Goal: Transaction & Acquisition: Obtain resource

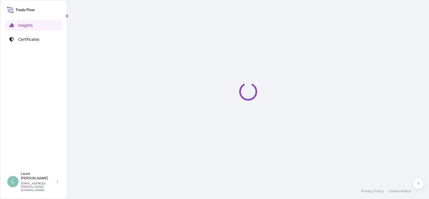
select select "2025"
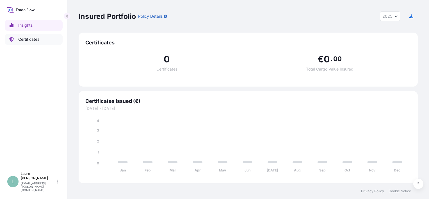
click at [39, 41] on p "Certificates" at bounding box center [28, 39] width 21 height 6
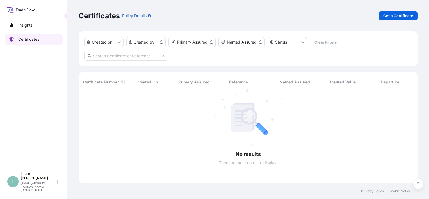
scroll to position [90, 335]
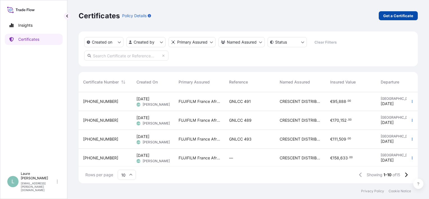
click at [395, 17] on p "Get a Certificate" at bounding box center [398, 16] width 30 height 6
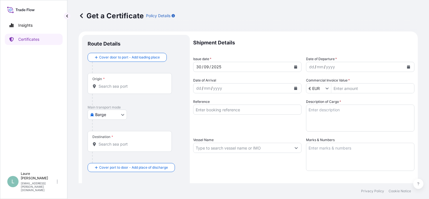
click at [105, 113] on body "Insights Certificates L Laure Moran-Carre [EMAIL_ADDRESS][PERSON_NAME][DOMAIN_N…" at bounding box center [214, 99] width 429 height 199
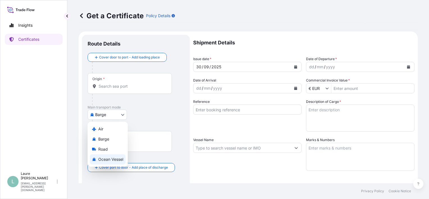
click at [107, 159] on span "Ocean Vessel" at bounding box center [110, 159] width 25 height 6
select select "Ocean Vessel"
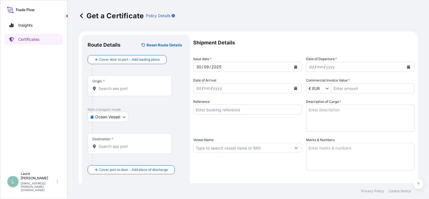
click at [132, 91] on div "Origin *" at bounding box center [130, 85] width 84 height 21
click at [132, 91] on input "Origin *" at bounding box center [132, 89] width 66 height 6
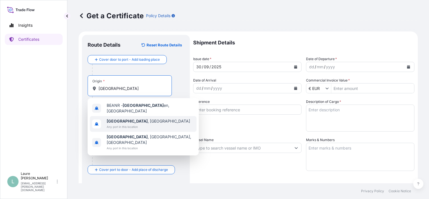
click at [123, 118] on b "[GEOGRAPHIC_DATA]" at bounding box center [127, 120] width 41 height 5
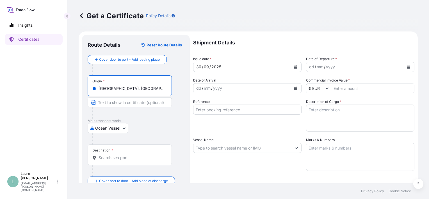
type input "[GEOGRAPHIC_DATA], [GEOGRAPHIC_DATA]"
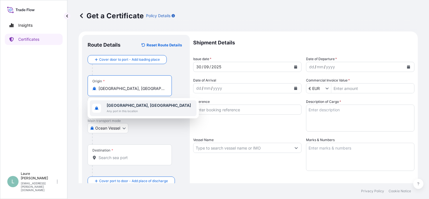
click at [109, 158] on input "Destination *" at bounding box center [132, 158] width 66 height 6
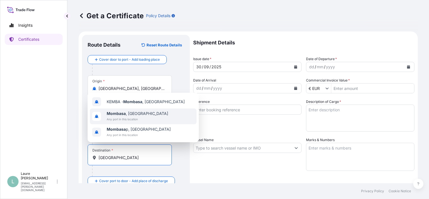
click at [137, 114] on span "[GEOGRAPHIC_DATA] , [GEOGRAPHIC_DATA]" at bounding box center [137, 114] width 61 height 6
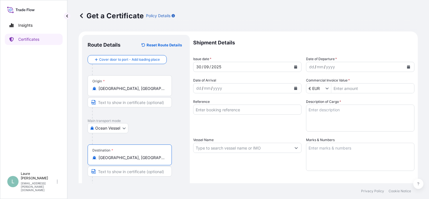
type input "[GEOGRAPHIC_DATA], [GEOGRAPHIC_DATA]"
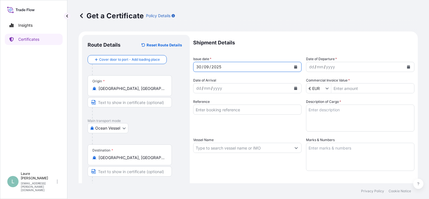
click at [294, 67] on icon "Calendar" at bounding box center [295, 66] width 3 height 3
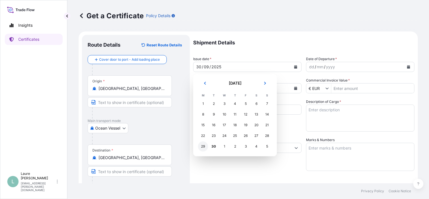
click at [201, 148] on div "29" at bounding box center [203, 146] width 10 height 10
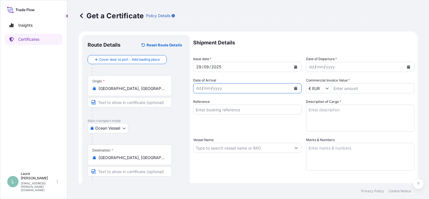
click at [295, 89] on button "Calendar" at bounding box center [295, 88] width 9 height 9
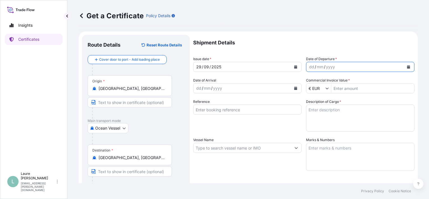
click at [407, 67] on icon "Calendar" at bounding box center [408, 66] width 3 height 3
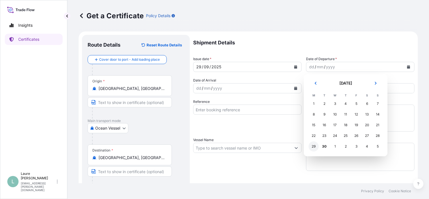
click at [312, 146] on div "29" at bounding box center [313, 146] width 10 height 10
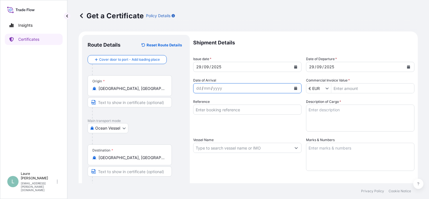
click at [294, 89] on icon "Calendar" at bounding box center [295, 87] width 3 height 3
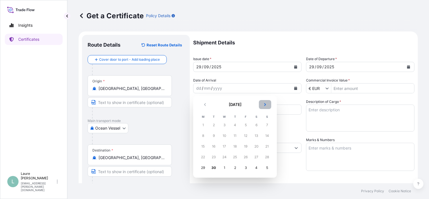
click at [265, 107] on button "Next" at bounding box center [265, 104] width 12 height 9
click at [245, 125] on div "5" at bounding box center [246, 125] width 10 height 10
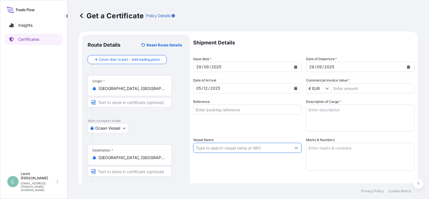
click at [255, 150] on input "Vessel Name" at bounding box center [242, 148] width 98 height 10
paste input "MAERSK DANUBE"
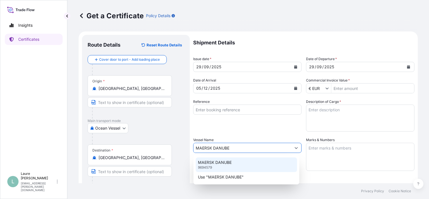
click at [231, 164] on div "MAERSK DANUBE 9694579" at bounding box center [246, 164] width 101 height 15
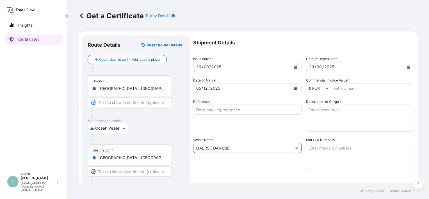
type input "MAERSK DANUBE"
click at [333, 120] on textarea "Description of Cargo *" at bounding box center [360, 117] width 108 height 27
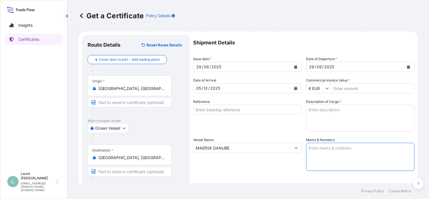
click at [328, 158] on textarea "Marks & Numbers" at bounding box center [360, 157] width 108 height 28
paste textarea "FANU 1375815"
paste textarea "8866455"
type textarea "FANU 1375815 SEAL 8866455"
click at [314, 111] on textarea "Description of Cargo *" at bounding box center [360, 117] width 108 height 27
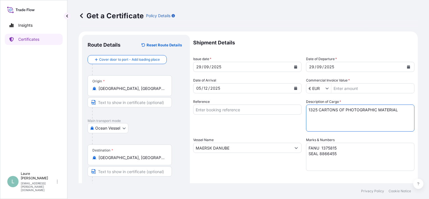
click at [307, 109] on textarea "1325 CARTONS OF PHOTOGRAPHIC MATERIAL" at bounding box center [360, 117] width 108 height 27
type textarea "20TC DRY 1325 CARTONS OF PHOTOGRAPHIC MATERIAL"
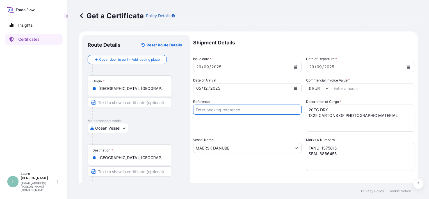
click at [212, 112] on input "Reference" at bounding box center [247, 109] width 108 height 10
type input "GNLCC 490"
click at [278, 171] on div "Shipment Details Issue date * [DATE] Date of Departure * [DATE] Date of Arrival…" at bounding box center [303, 147] width 221 height 225
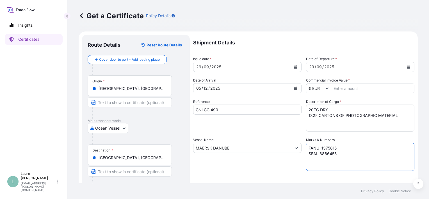
click at [308, 144] on textarea "FANU 1375815 SEAL 8866455" at bounding box center [360, 157] width 108 height 28
click at [352, 148] on textarea "20TC FANU 1375815 SEAL 8866455" at bounding box center [360, 157] width 108 height 28
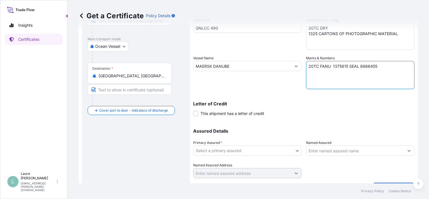
type textarea "20TC FANU 1375815 SEAL 8866455"
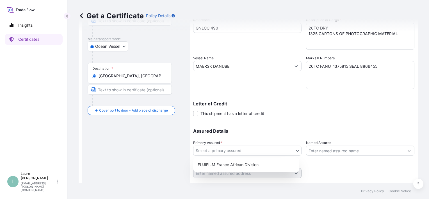
click at [292, 150] on body "Insights Certificates L Laure Moran-Carre [EMAIL_ADDRESS][PERSON_NAME][DOMAIN_N…" at bounding box center [214, 99] width 429 height 199
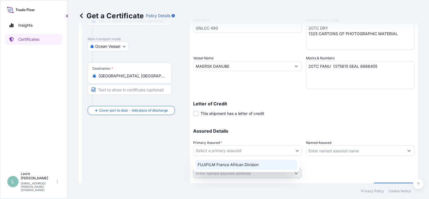
click at [274, 165] on div "FUJIFILM France African Division" at bounding box center [246, 164] width 102 height 10
select select "31865"
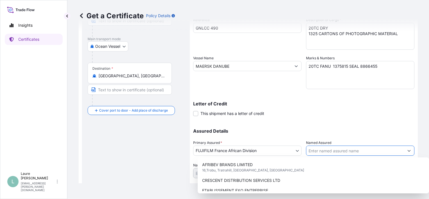
click at [327, 152] on input "Named Assured" at bounding box center [355, 150] width 98 height 10
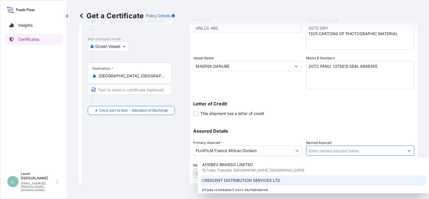
click at [265, 183] on div "CRESCENT DISTRIBUTION SERVICES LTD" at bounding box center [313, 180] width 227 height 10
type input "CRESCENT DISTRIBUTION SERVICES LTD"
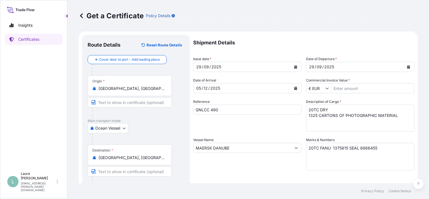
click at [347, 87] on input "Commercial Invoice Value *" at bounding box center [372, 88] width 83 height 10
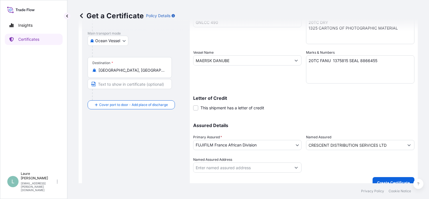
scroll to position [95, 0]
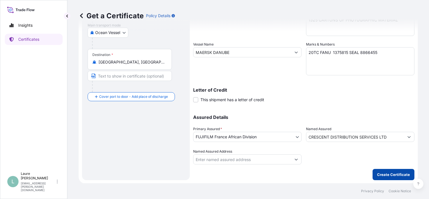
type input "150.564"
click at [385, 176] on p "Create Certificate" at bounding box center [393, 174] width 33 height 6
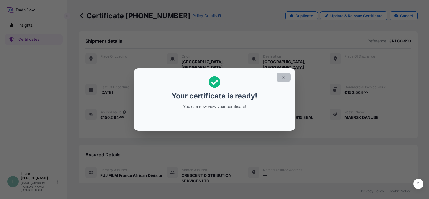
click at [285, 79] on icon "button" at bounding box center [283, 76] width 3 height 3
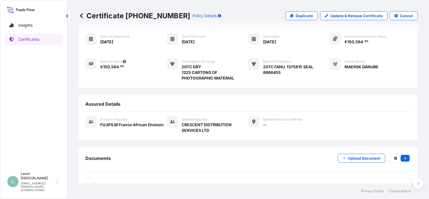
scroll to position [59, 0]
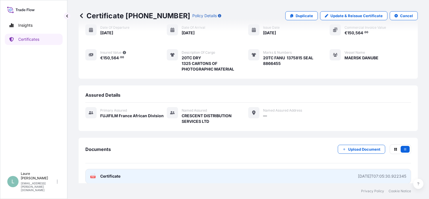
click at [390, 173] on div "[DATE]T07:05:30.922345" at bounding box center [382, 176] width 48 height 6
